Goal: Task Accomplishment & Management: Use online tool/utility

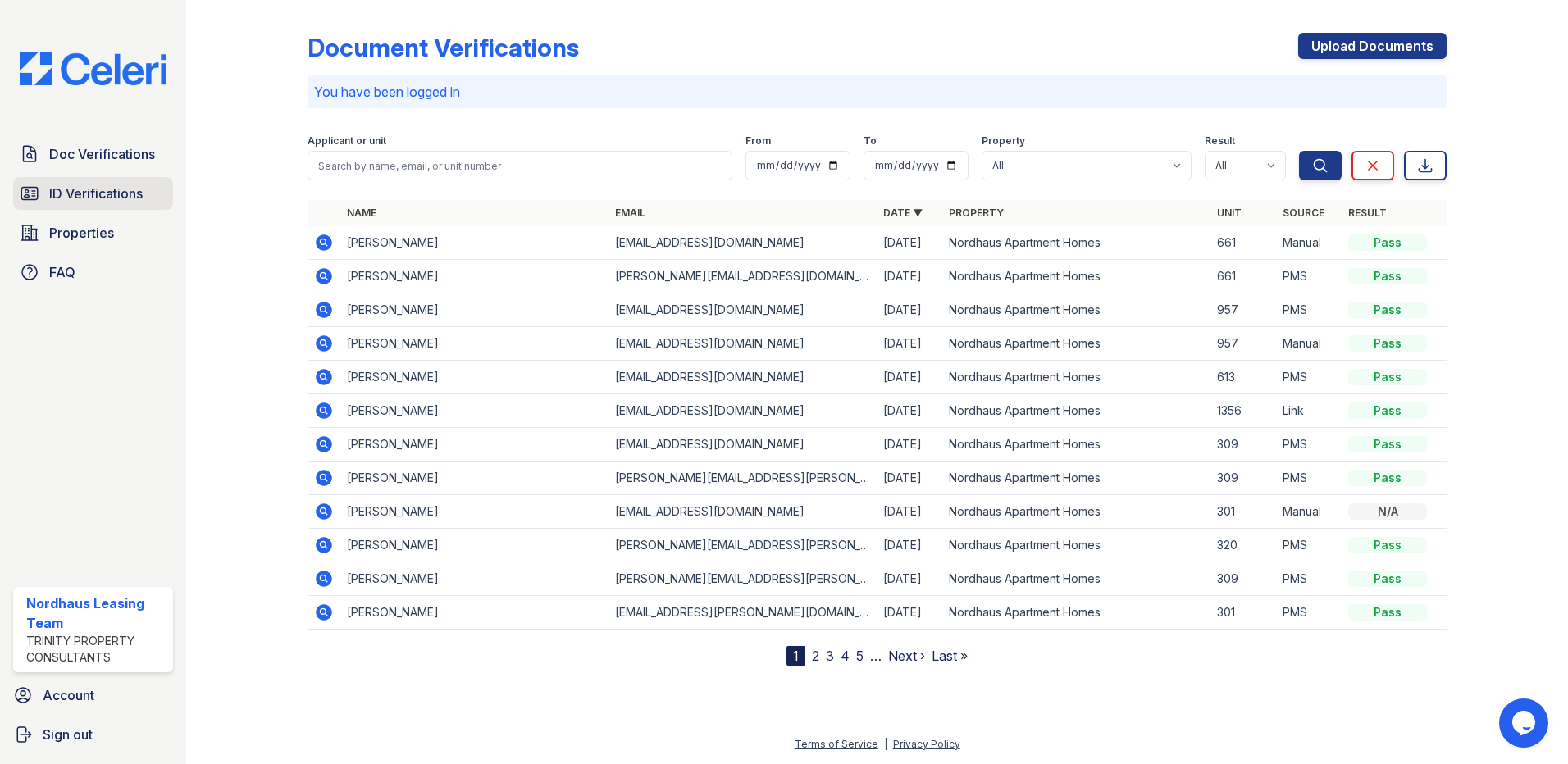
click at [139, 198] on span "ID Verifications" at bounding box center [96, 194] width 93 height 20
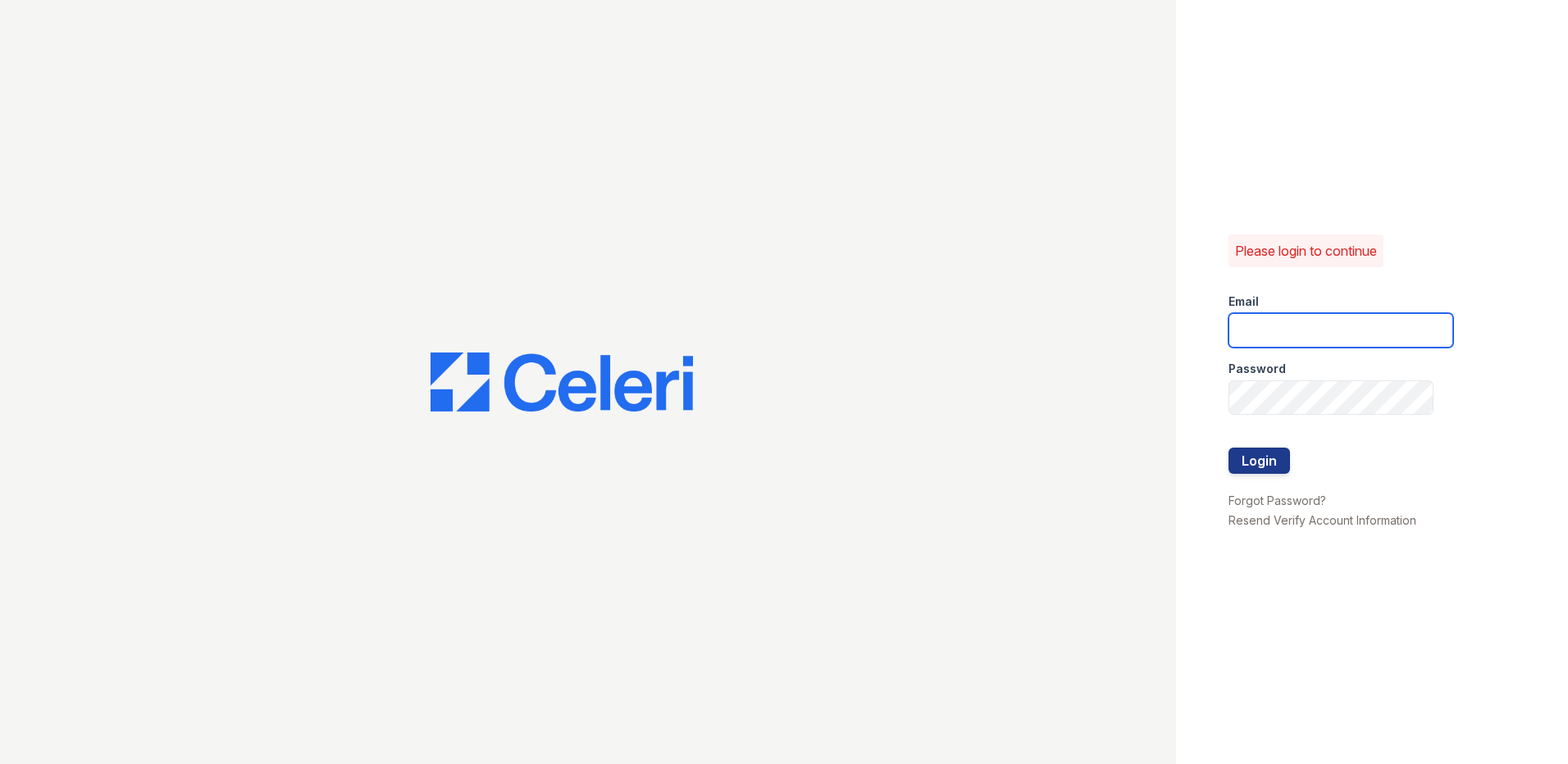
click at [1259, 324] on input "email" at bounding box center [1340, 329] width 224 height 34
type input "a"
type input "[EMAIL_ADDRESS][DOMAIN_NAME]"
click at [1228, 448] on button "Login" at bounding box center [1259, 460] width 62 height 26
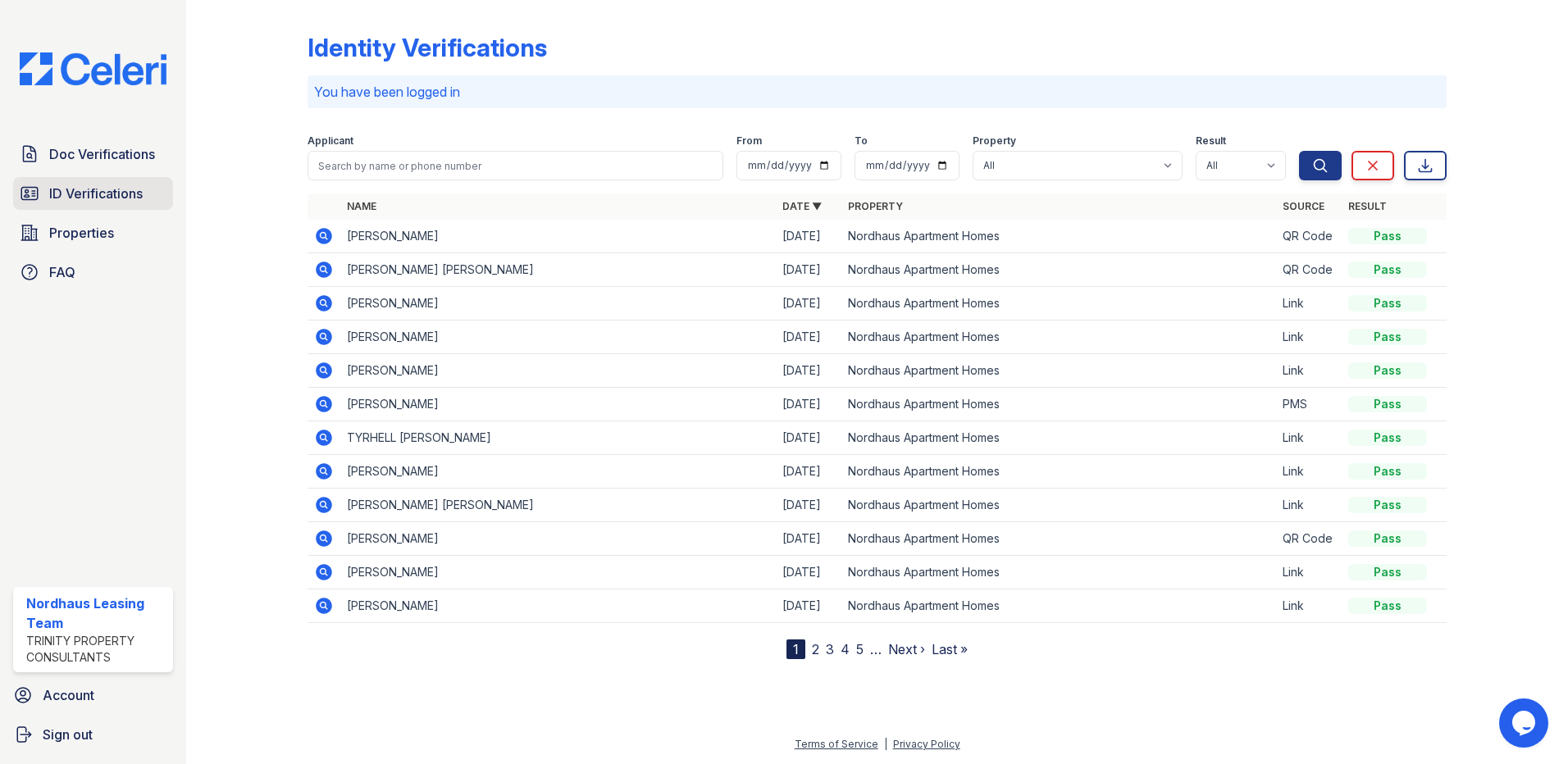
click at [94, 188] on span "ID Verifications" at bounding box center [96, 194] width 93 height 20
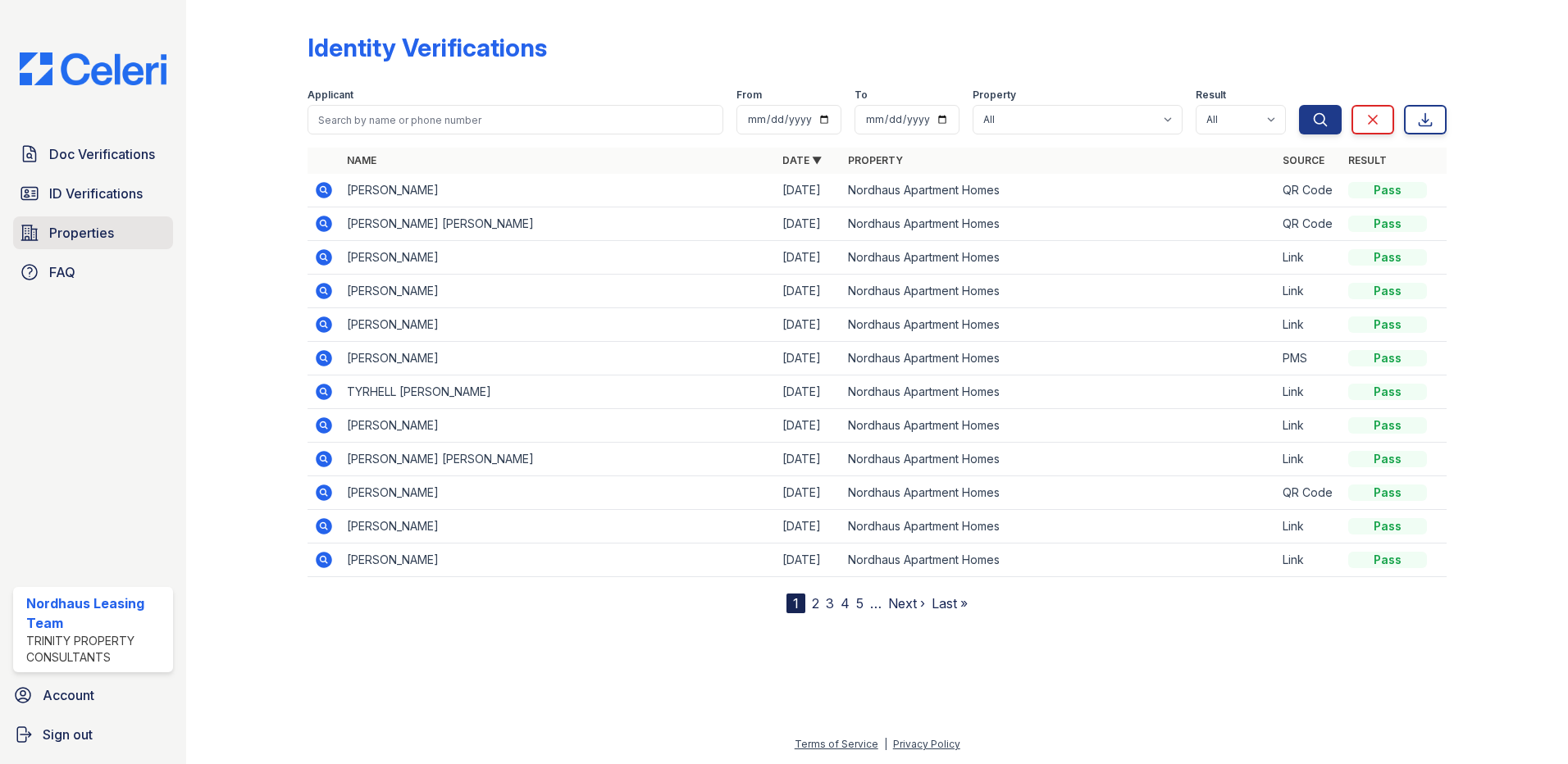
click at [156, 217] on link "Properties" at bounding box center [93, 232] width 160 height 33
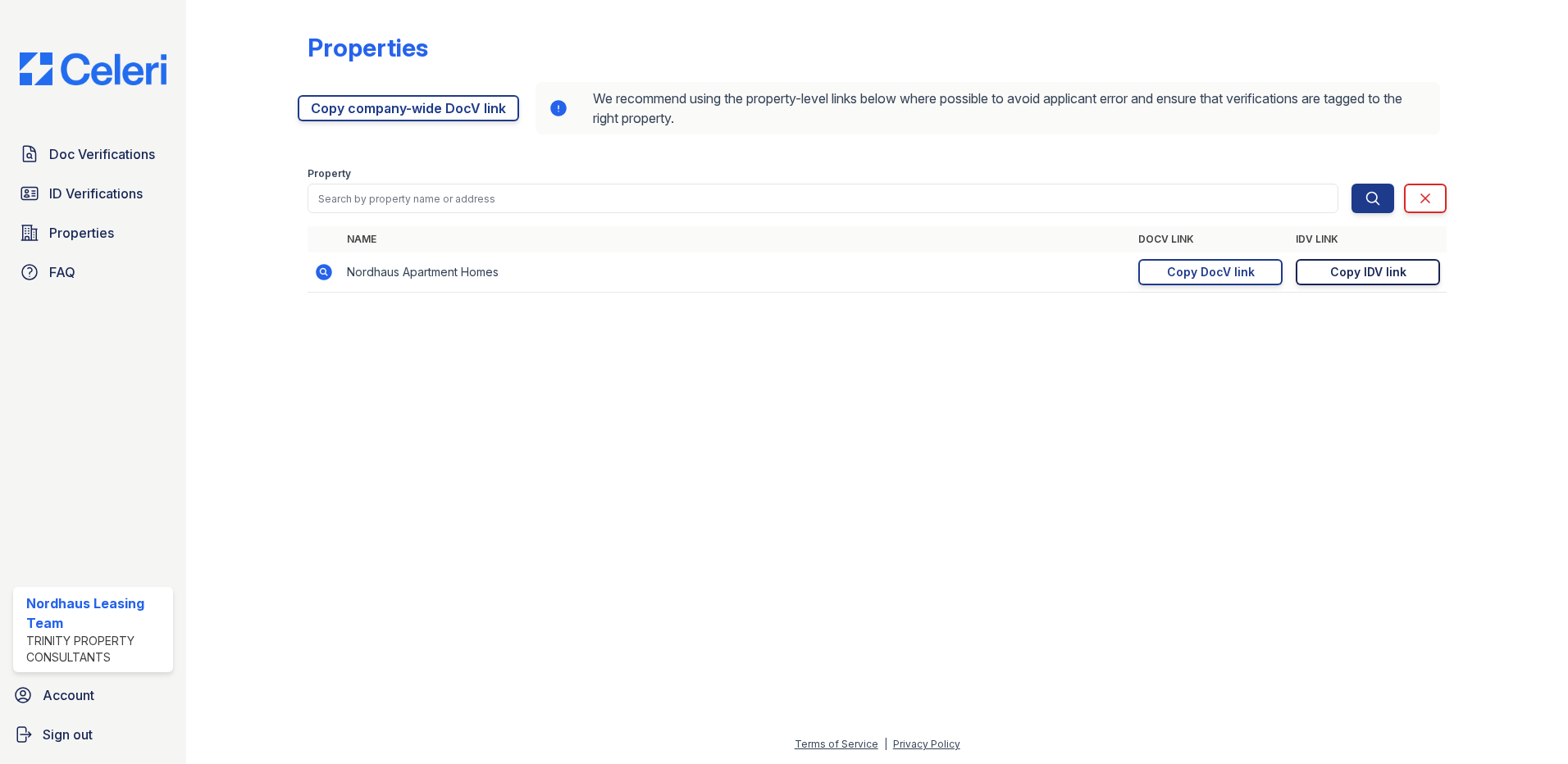
click at [1359, 271] on div "Copy IDV link" at bounding box center [1368, 273] width 76 height 17
click at [1389, 274] on div "Copy IDV link" at bounding box center [1368, 273] width 76 height 17
click at [103, 151] on span "Doc Verifications" at bounding box center [102, 154] width 106 height 20
click at [105, 178] on link "ID Verifications" at bounding box center [93, 193] width 160 height 33
